Goal: Communication & Community: Answer question/provide support

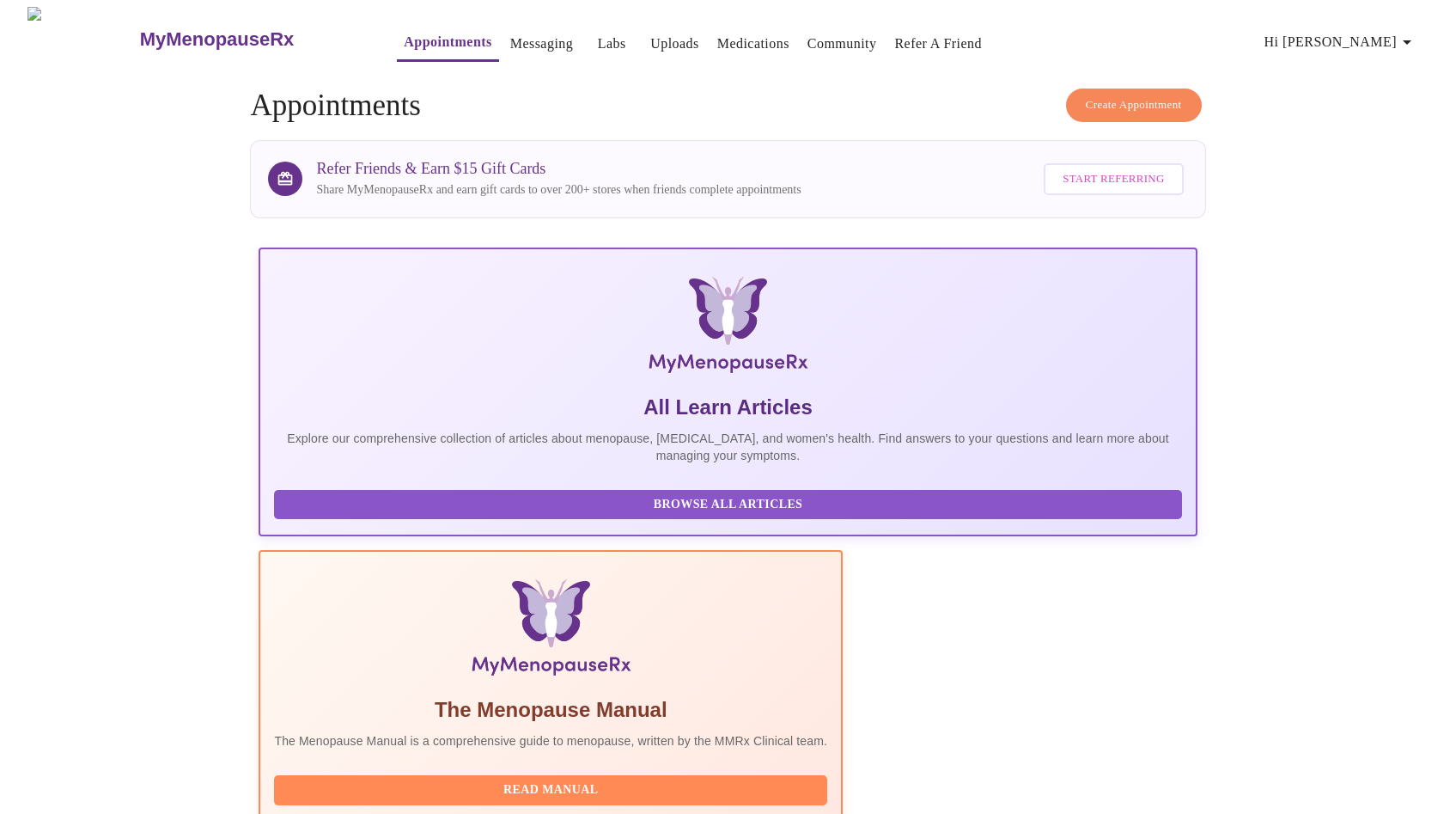
click at [510, 42] on link "Messaging" at bounding box center [541, 43] width 63 height 24
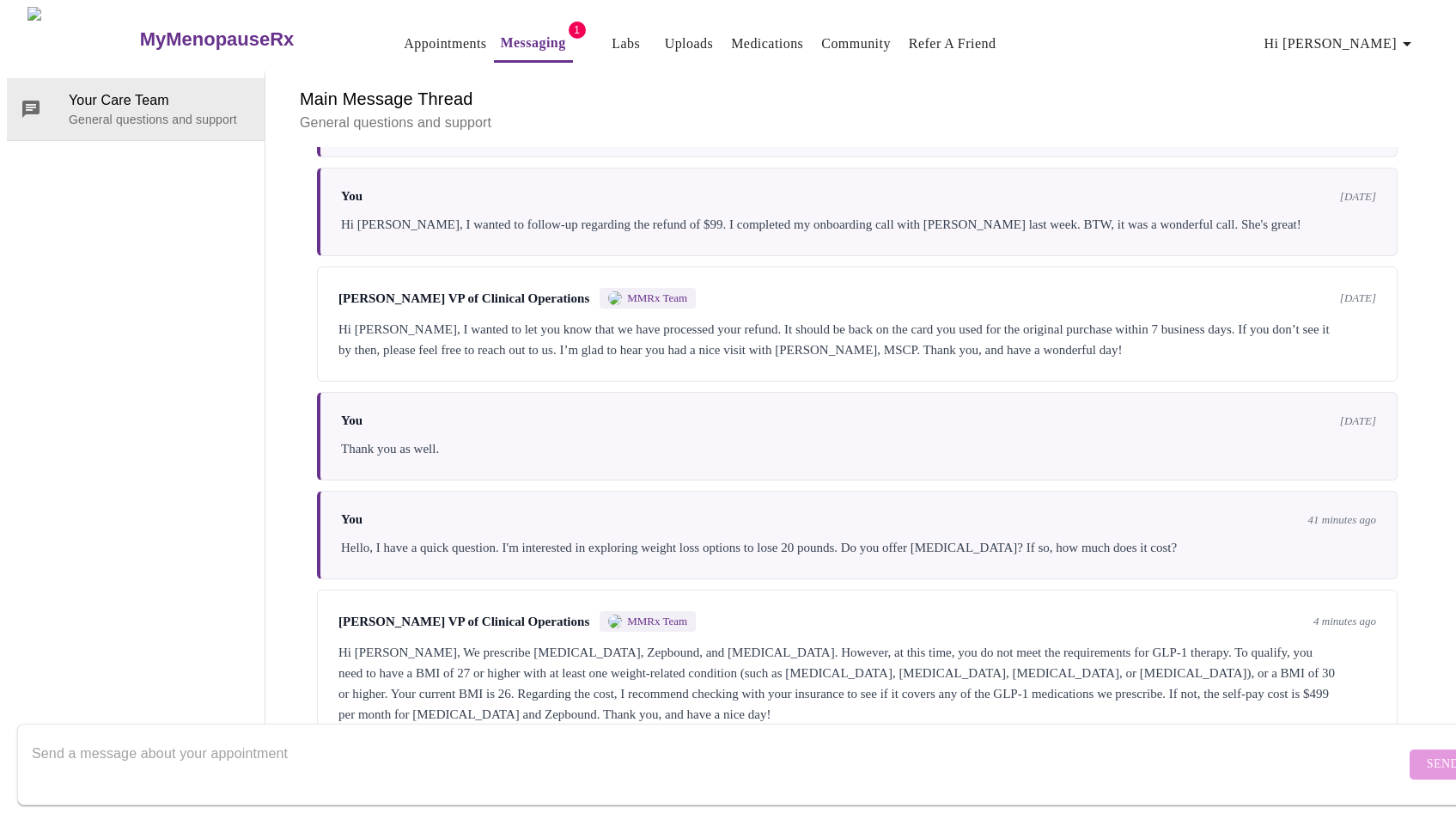
scroll to position [963, 0]
click at [577, 746] on textarea "Send a message about your appointment" at bounding box center [718, 764] width 1374 height 55
type textarea "Ok, thank you!"
click at [1427, 754] on span "Send" at bounding box center [1444, 764] width 32 height 22
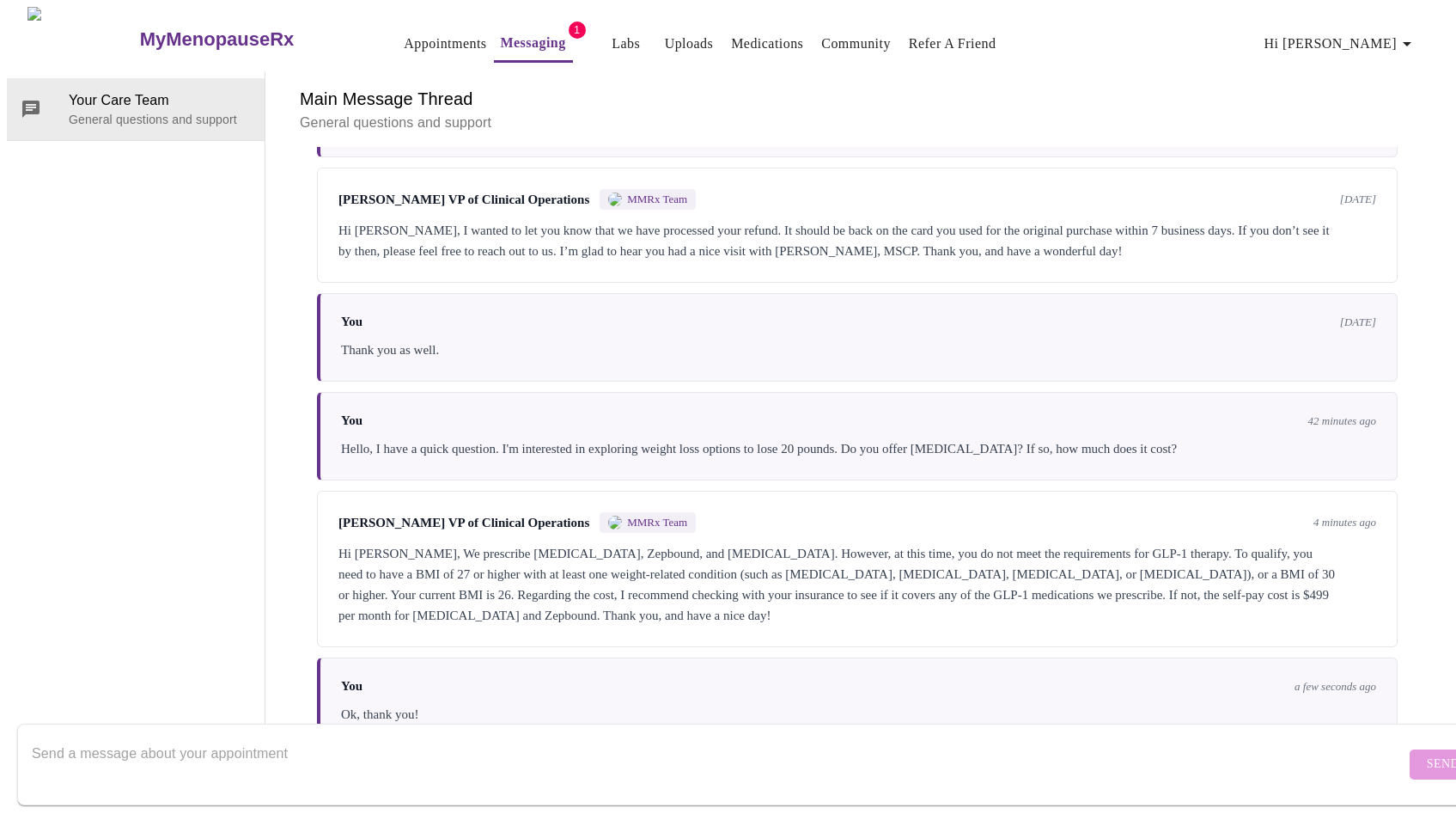
scroll to position [0, 0]
click at [1407, 36] on icon "button" at bounding box center [1407, 44] width 21 height 21
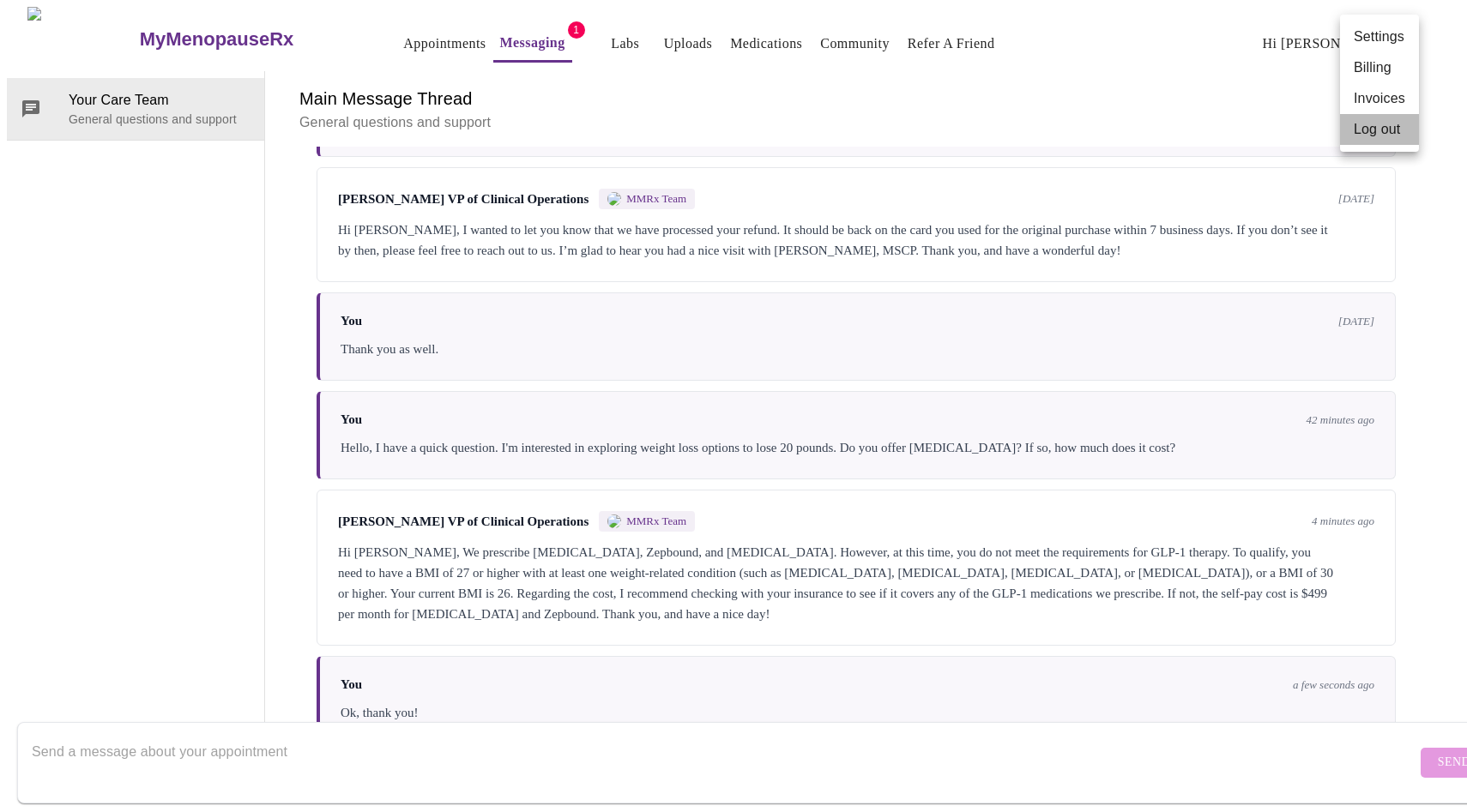
click at [1389, 137] on li "Log out" at bounding box center [1379, 129] width 79 height 31
